Goal: Navigation & Orientation: Go to known website

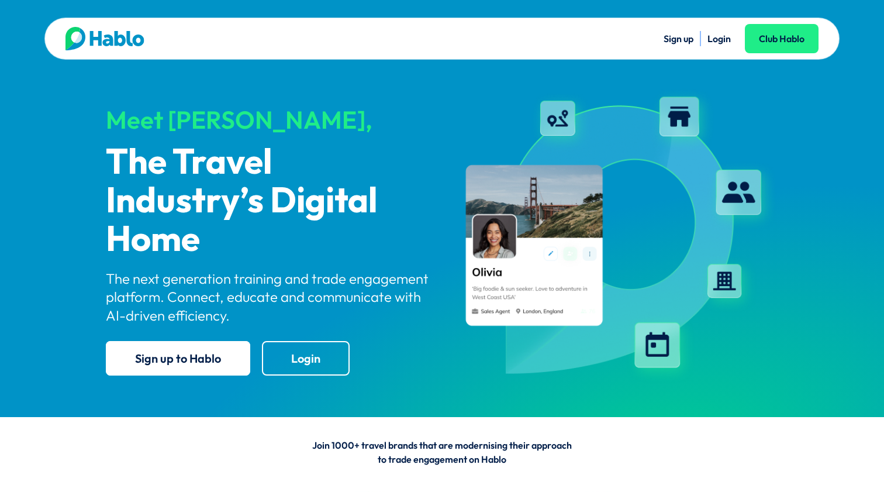
click at [722, 39] on link "Login" at bounding box center [719, 39] width 23 height 12
